Goal: Navigation & Orientation: Find specific page/section

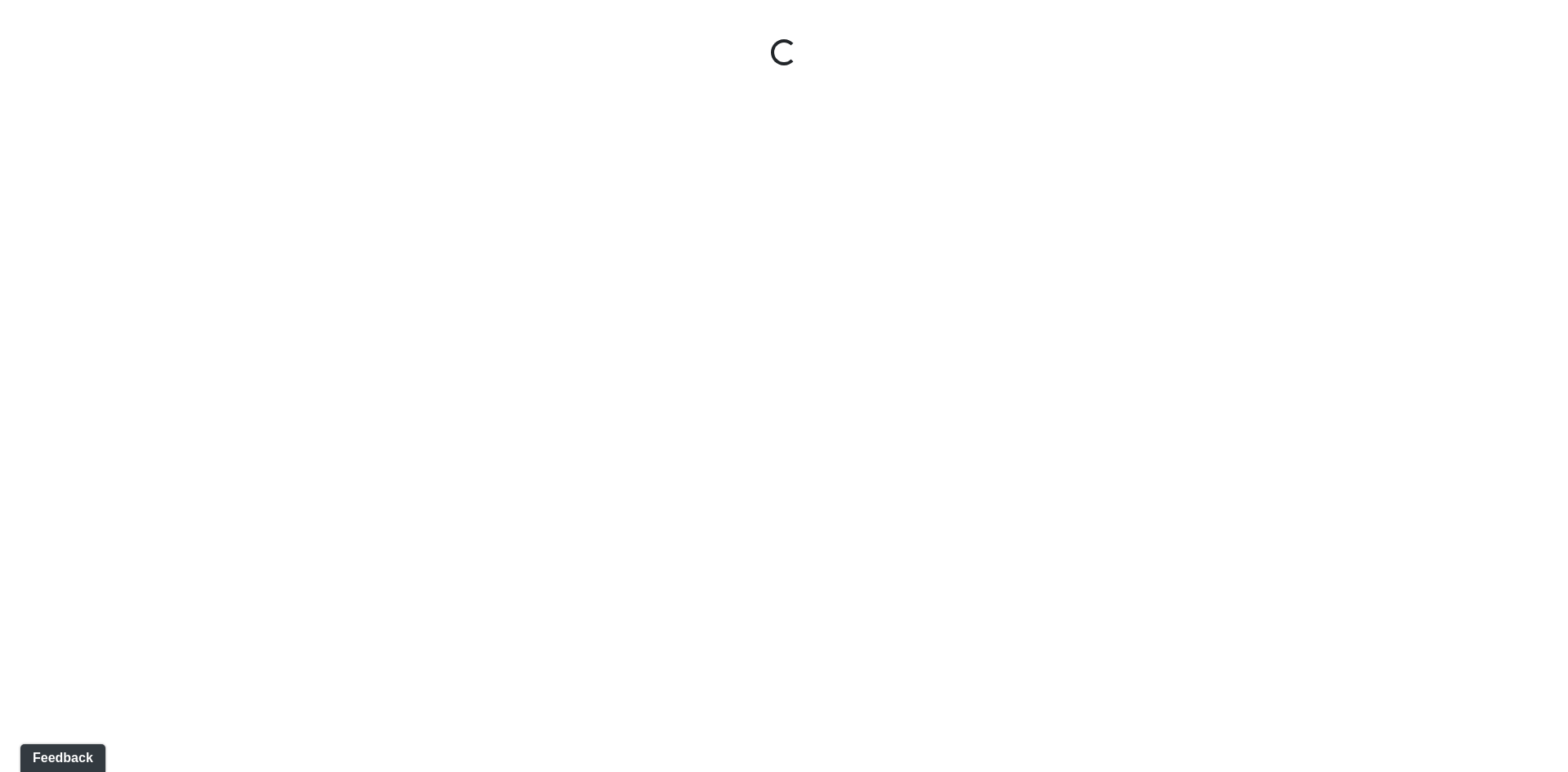
select select "clubhouse-fitness"
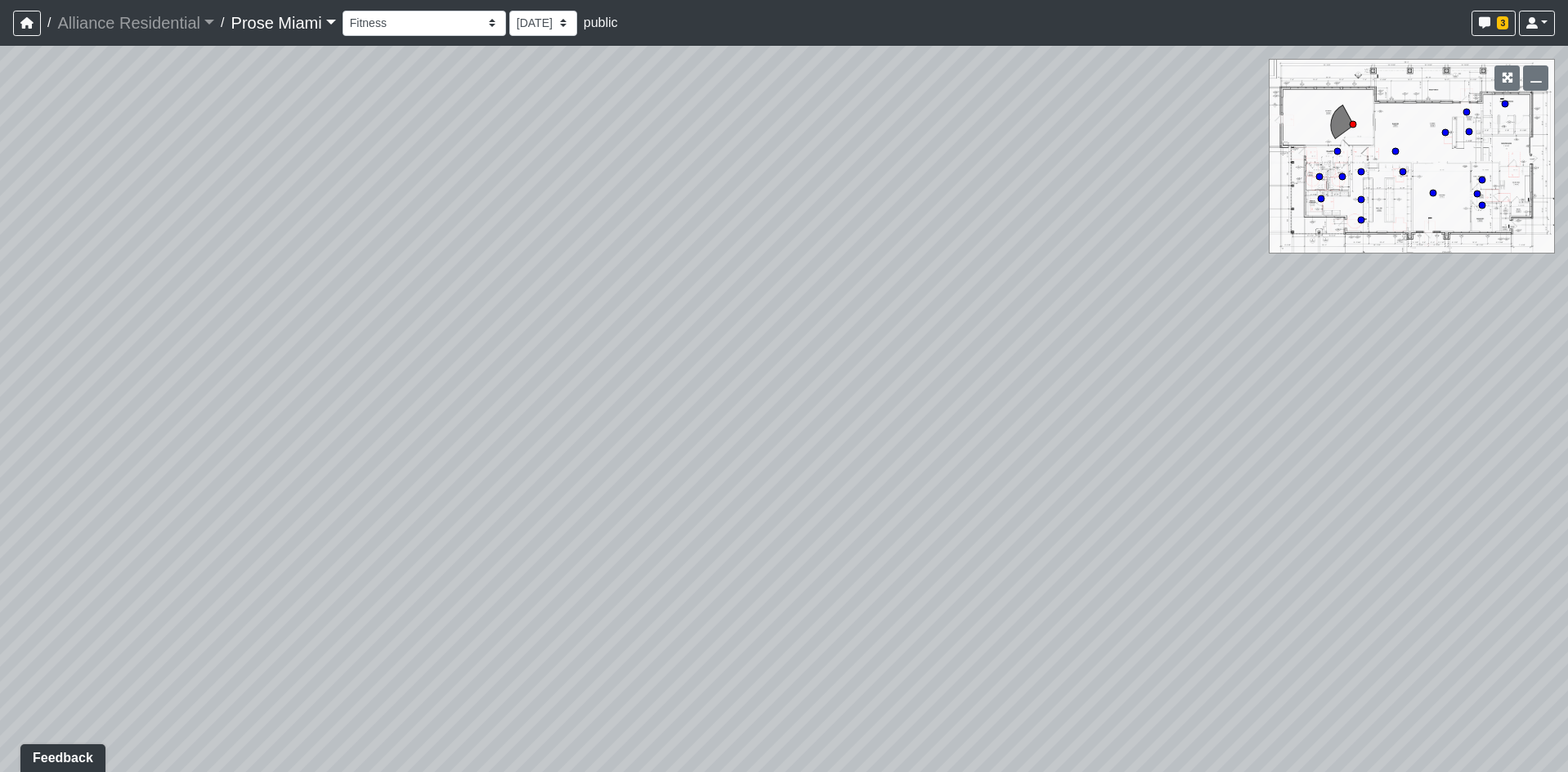
drag, startPoint x: 487, startPoint y: 450, endPoint x: 808, endPoint y: 414, distance: 323.0
click at [808, 414] on div "Loading... [GEOGRAPHIC_DATA]" at bounding box center [784, 408] width 1568 height 726
drag, startPoint x: 440, startPoint y: 430, endPoint x: 881, endPoint y: 381, distance: 443.7
click at [881, 382] on div "Loading... [GEOGRAPHIC_DATA]" at bounding box center [784, 408] width 1568 height 726
drag, startPoint x: 452, startPoint y: 412, endPoint x: 892, endPoint y: 388, distance: 440.7
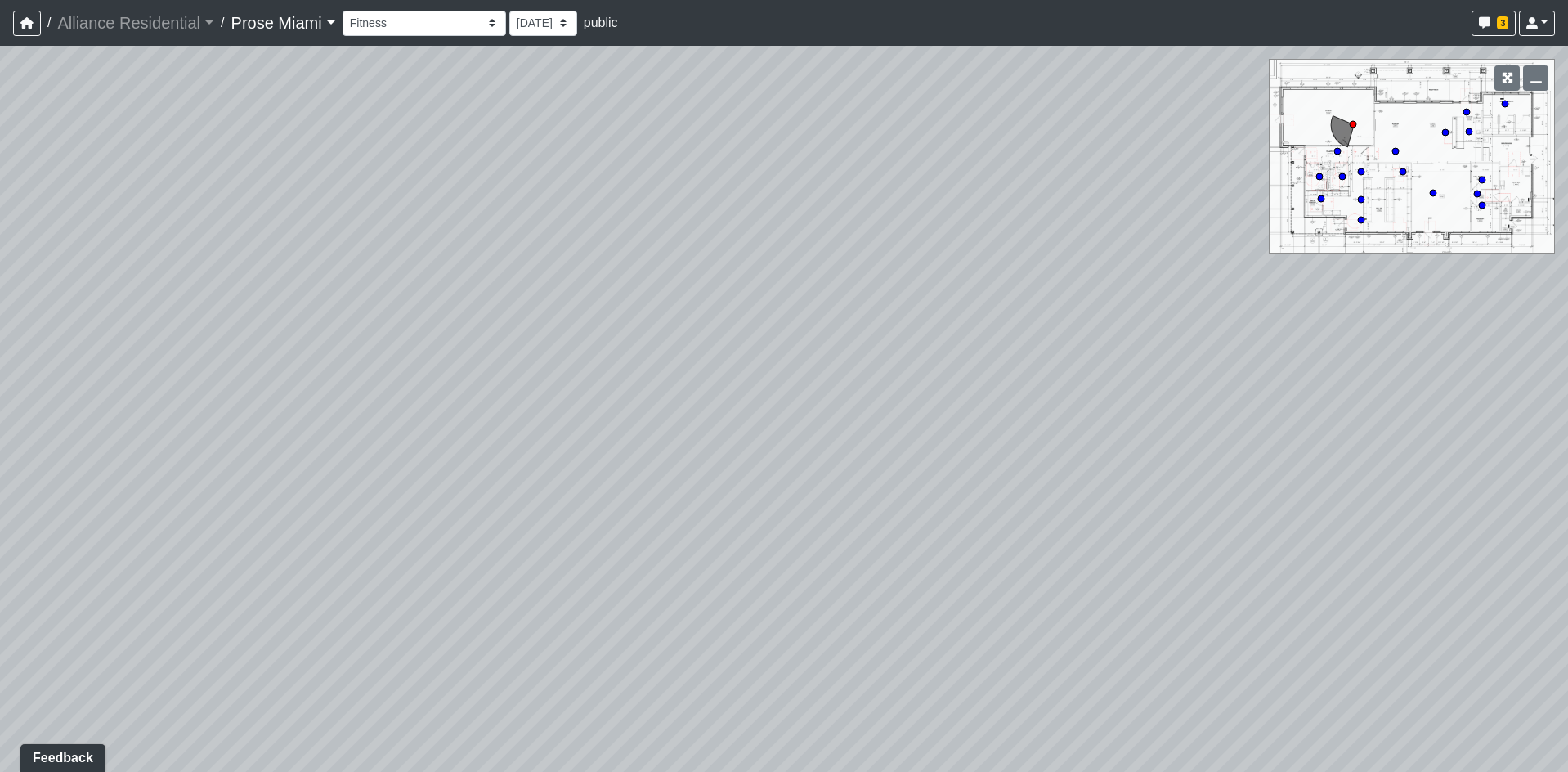
click at [892, 388] on div "Loading... [GEOGRAPHIC_DATA]" at bounding box center [784, 408] width 1568 height 726
drag, startPoint x: 408, startPoint y: 416, endPoint x: 953, endPoint y: 396, distance: 545.4
click at [953, 396] on div "Loading... [GEOGRAPHIC_DATA]" at bounding box center [784, 408] width 1568 height 726
drag, startPoint x: 491, startPoint y: 406, endPoint x: 894, endPoint y: 513, distance: 417.0
click at [894, 513] on div "Loading... [GEOGRAPHIC_DATA]" at bounding box center [784, 408] width 1568 height 726
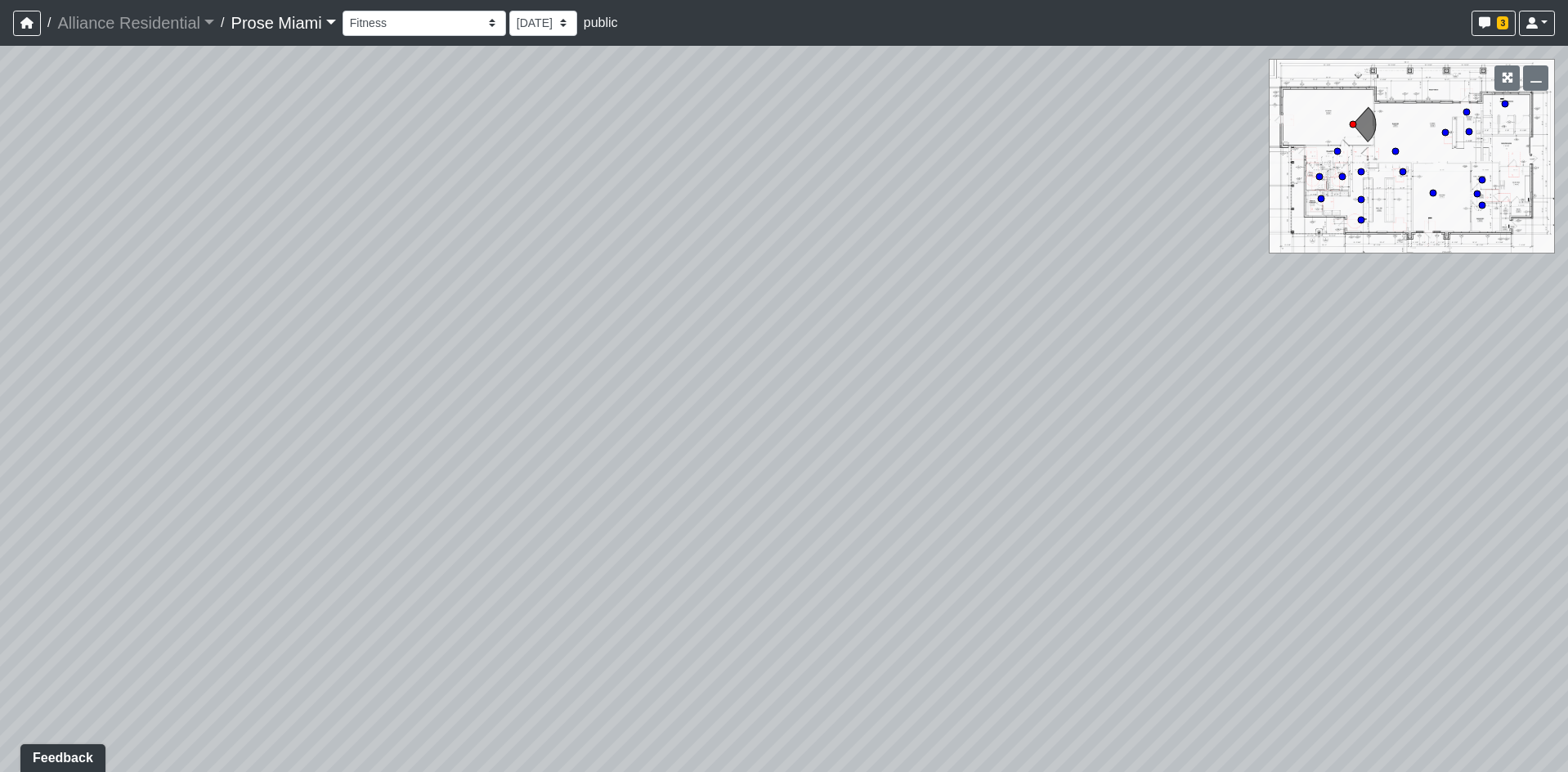
drag, startPoint x: 352, startPoint y: 469, endPoint x: 644, endPoint y: 451, distance: 292.6
click at [644, 451] on div "Loading... [GEOGRAPHIC_DATA]" at bounding box center [784, 408] width 1568 height 726
